Goal: Transaction & Acquisition: Purchase product/service

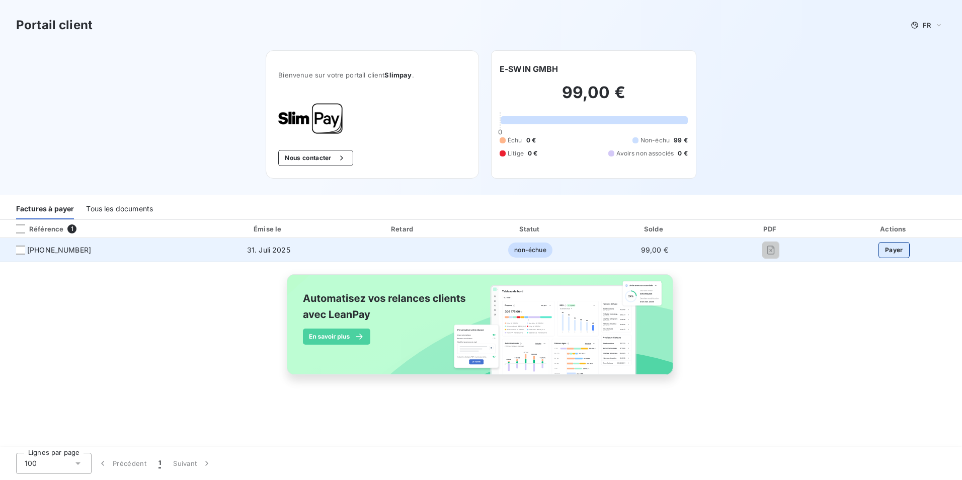
click at [892, 250] on button "Payer" at bounding box center [893, 250] width 31 height 16
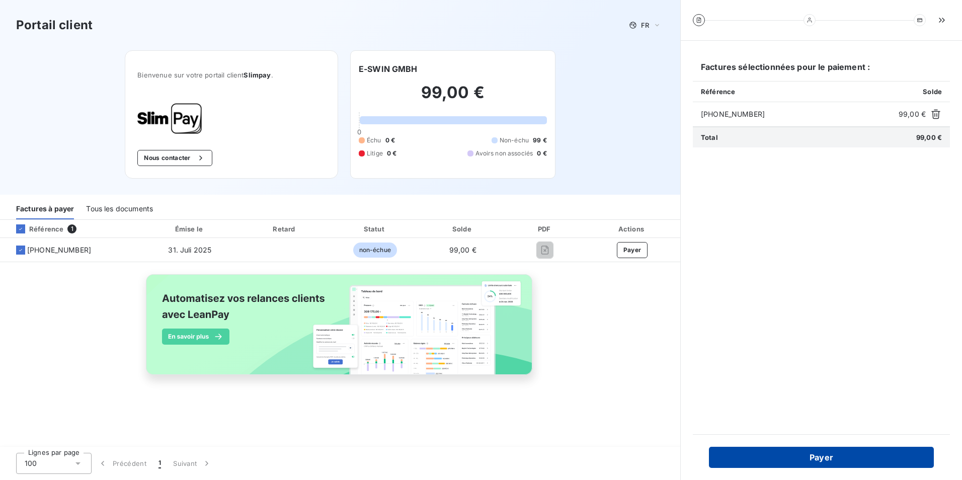
click at [819, 456] on button "Payer" at bounding box center [821, 457] width 225 height 21
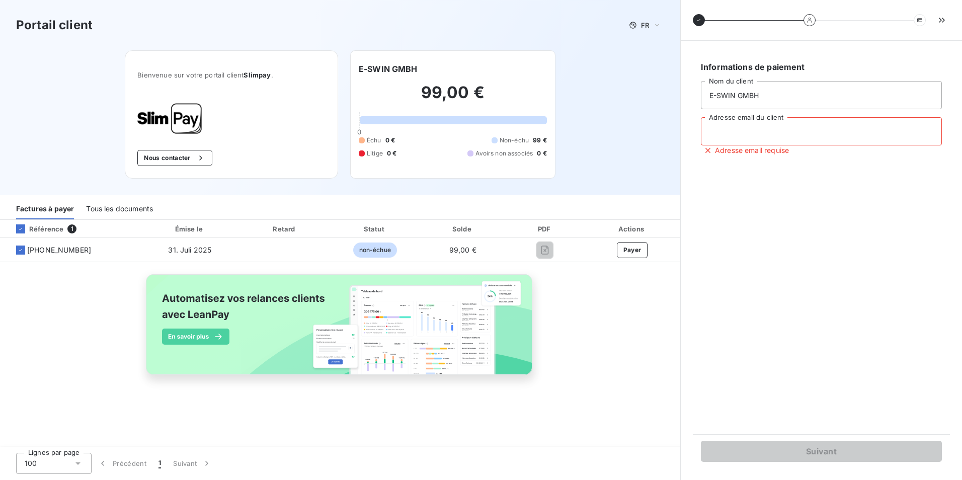
click at [781, 134] on input "Adresse email du client" at bounding box center [821, 131] width 241 height 28
drag, startPoint x: 744, startPoint y: 137, endPoint x: 718, endPoint y: 134, distance: 26.8
click at [718, 134] on input "Adresse email du client" at bounding box center [821, 131] width 241 height 28
paste input "[EMAIL_ADDRESS][DOMAIN_NAME]"
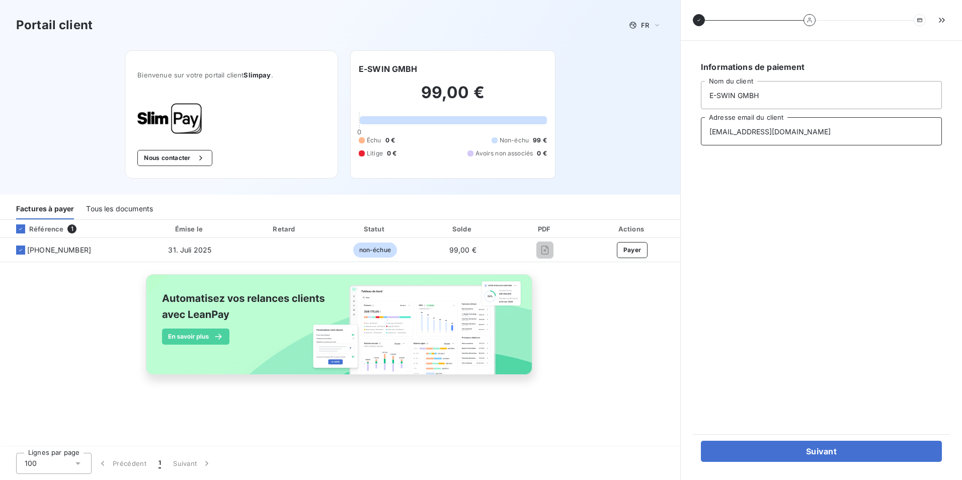
type input "[EMAIL_ADDRESS][DOMAIN_NAME]"
drag, startPoint x: 860, startPoint y: 349, endPoint x: 855, endPoint y: 348, distance: 5.3
click at [860, 349] on div "Informations de paiement E-SWIN GMBH Nom du client [EMAIL_ADDRESS][DOMAIN_NAME]…" at bounding box center [821, 237] width 257 height 369
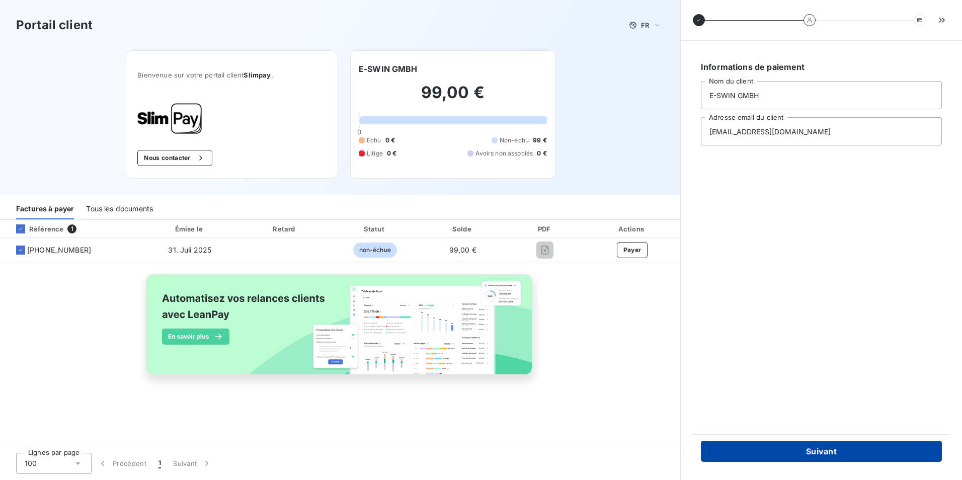
click at [826, 453] on button "Suivant" at bounding box center [821, 451] width 241 height 21
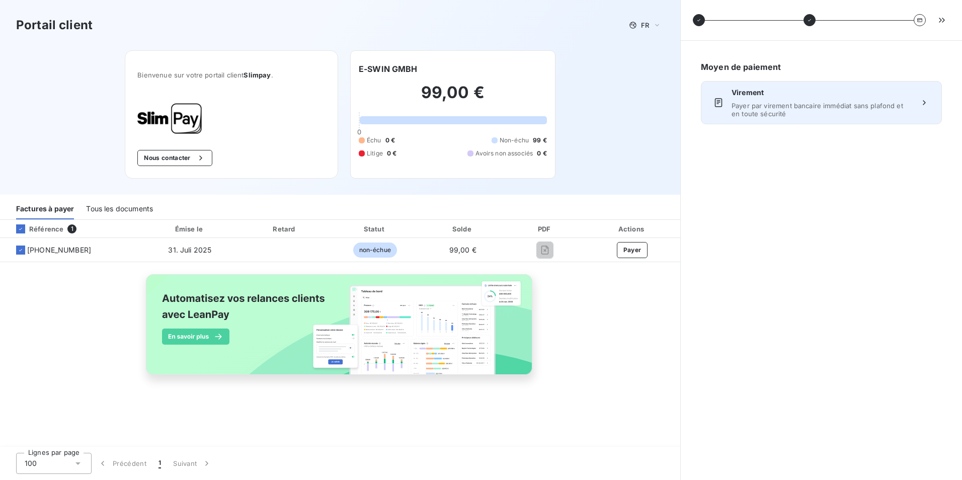
click at [913, 112] on div "Virement Payer par virement bancaire immédiat sans plafond et en toute sécurité" at bounding box center [821, 102] width 241 height 43
